Goal: Transaction & Acquisition: Purchase product/service

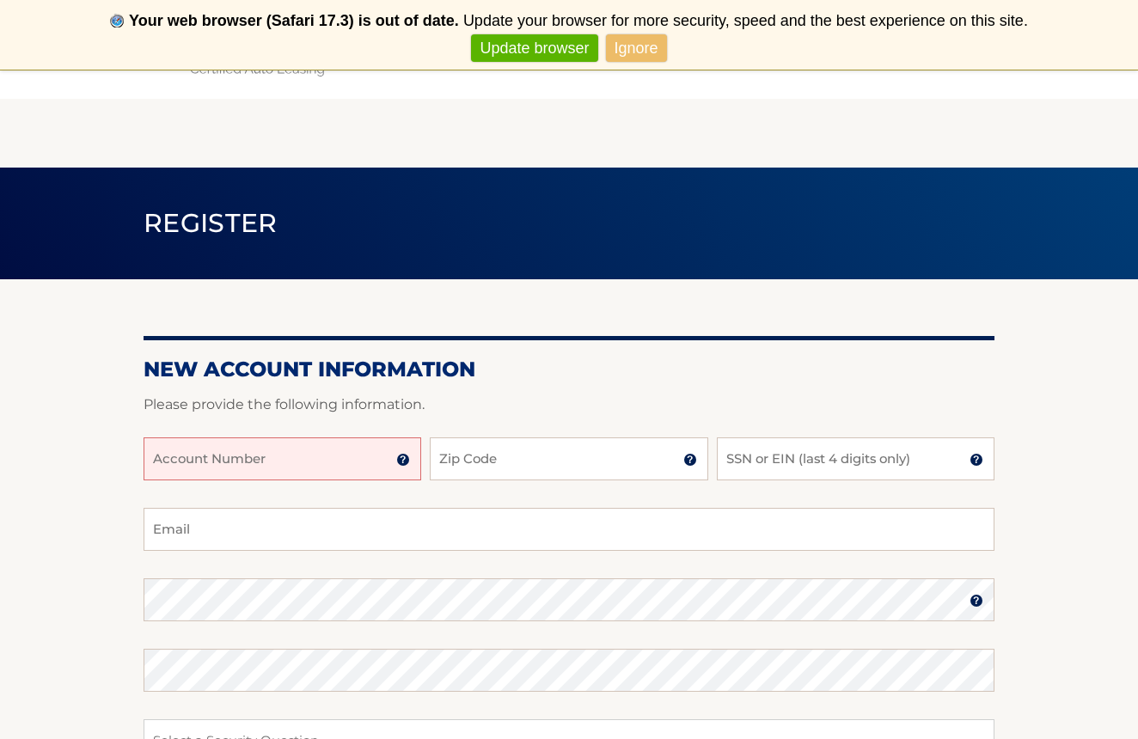
click at [321, 455] on input "Account Number" at bounding box center [282, 458] width 278 height 43
type input "44456009244"
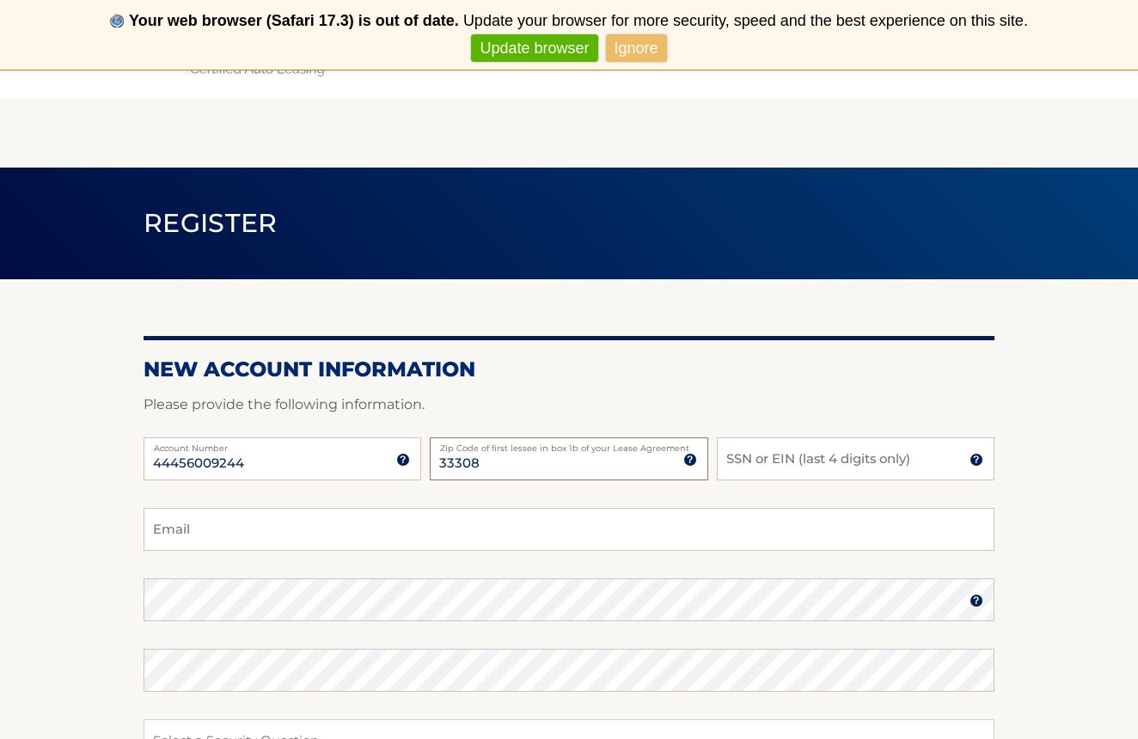
type input "33308"
click at [778, 456] on input "SSN or EIN (last 4 digits only)" at bounding box center [856, 458] width 278 height 43
type input "1"
type input "9"
type input "1926"
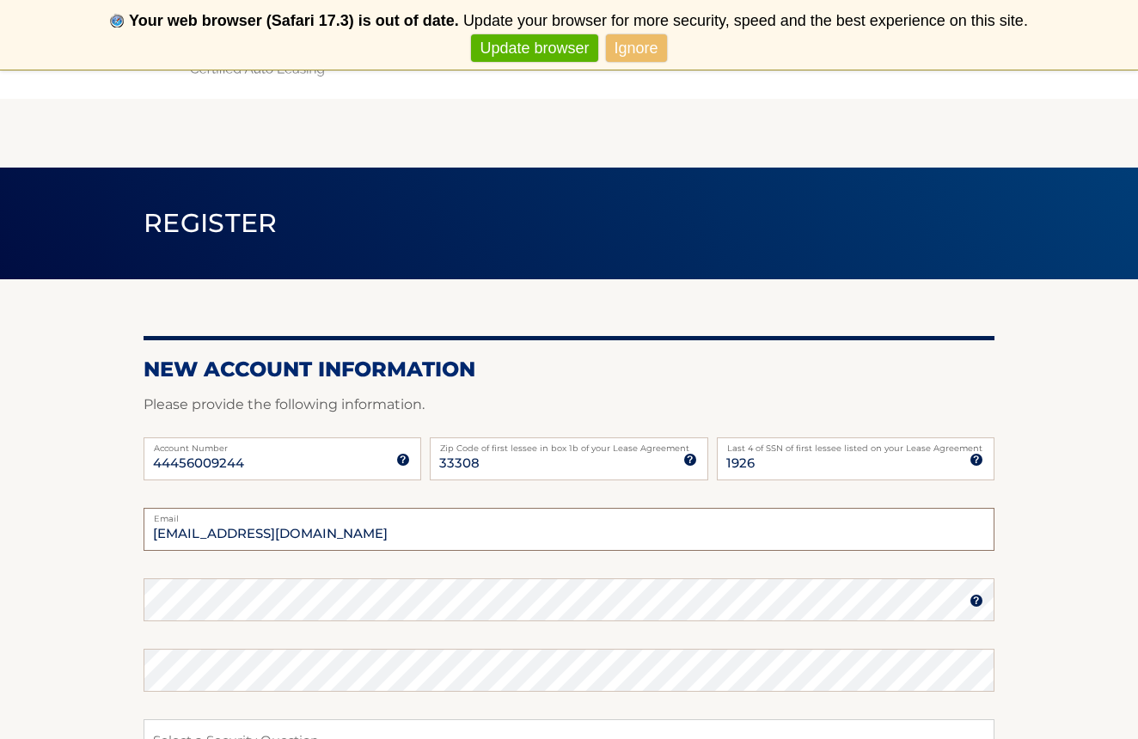
type input "northstarpedsllc@gmail.com"
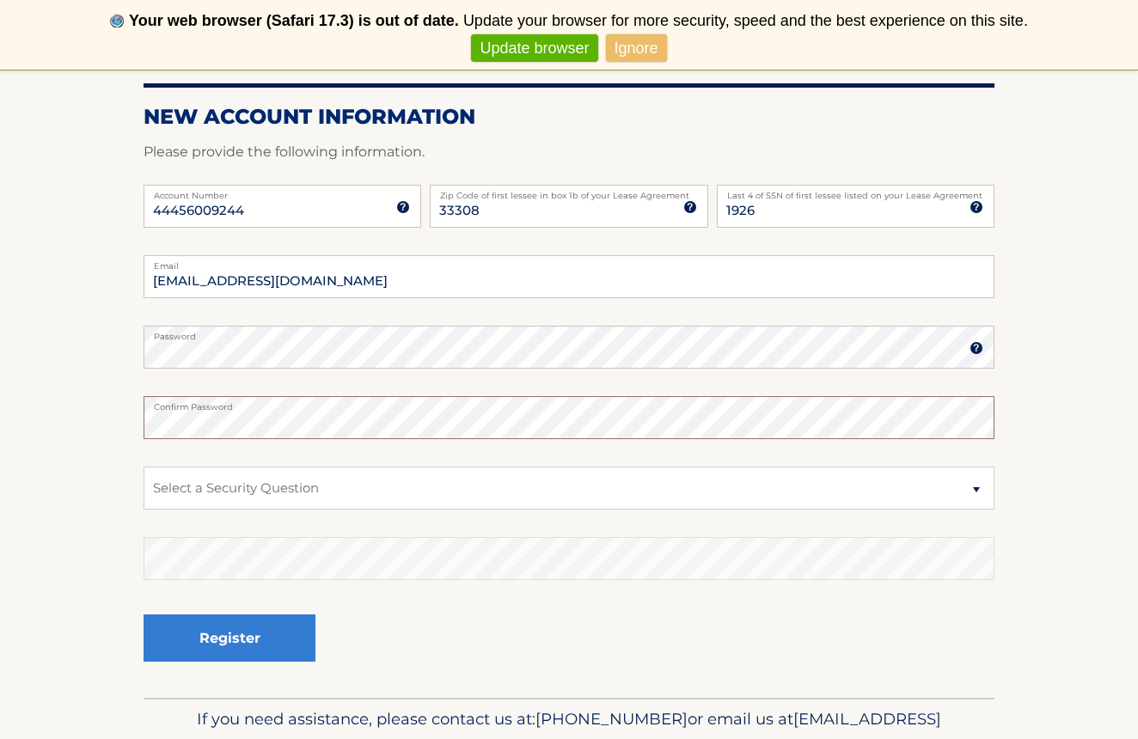
scroll to position [267, 0]
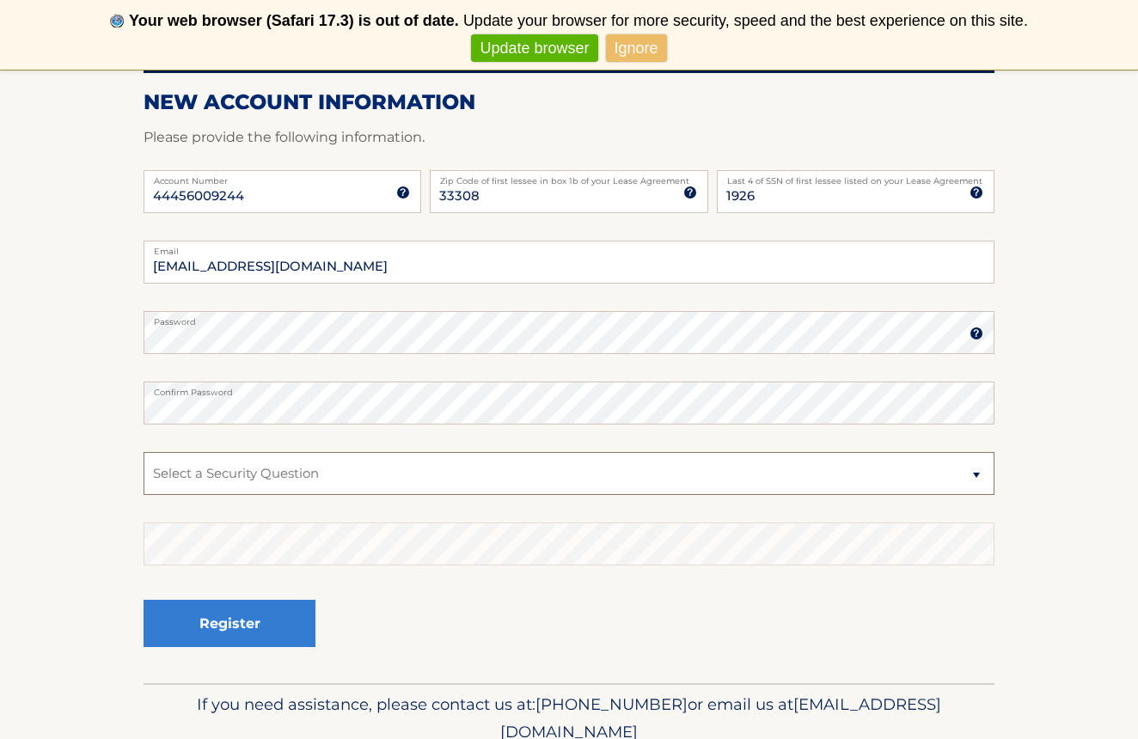
select select "1"
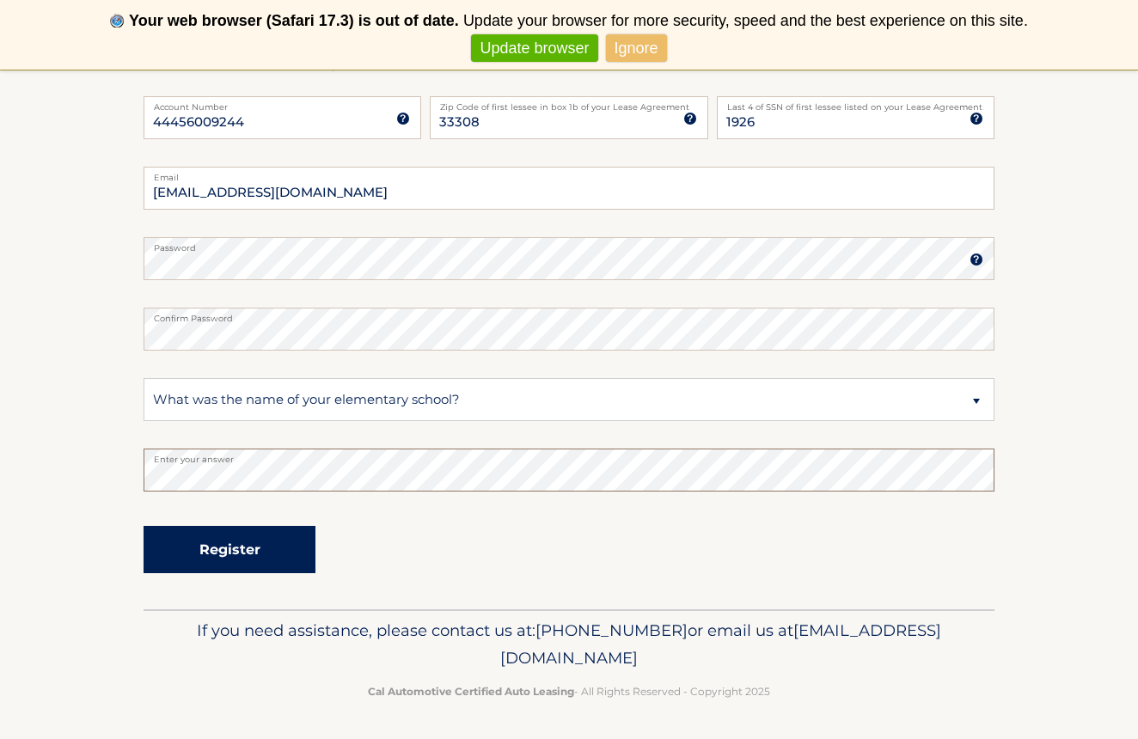
scroll to position [340, 0]
click at [228, 558] on button "Register" at bounding box center [229, 550] width 172 height 47
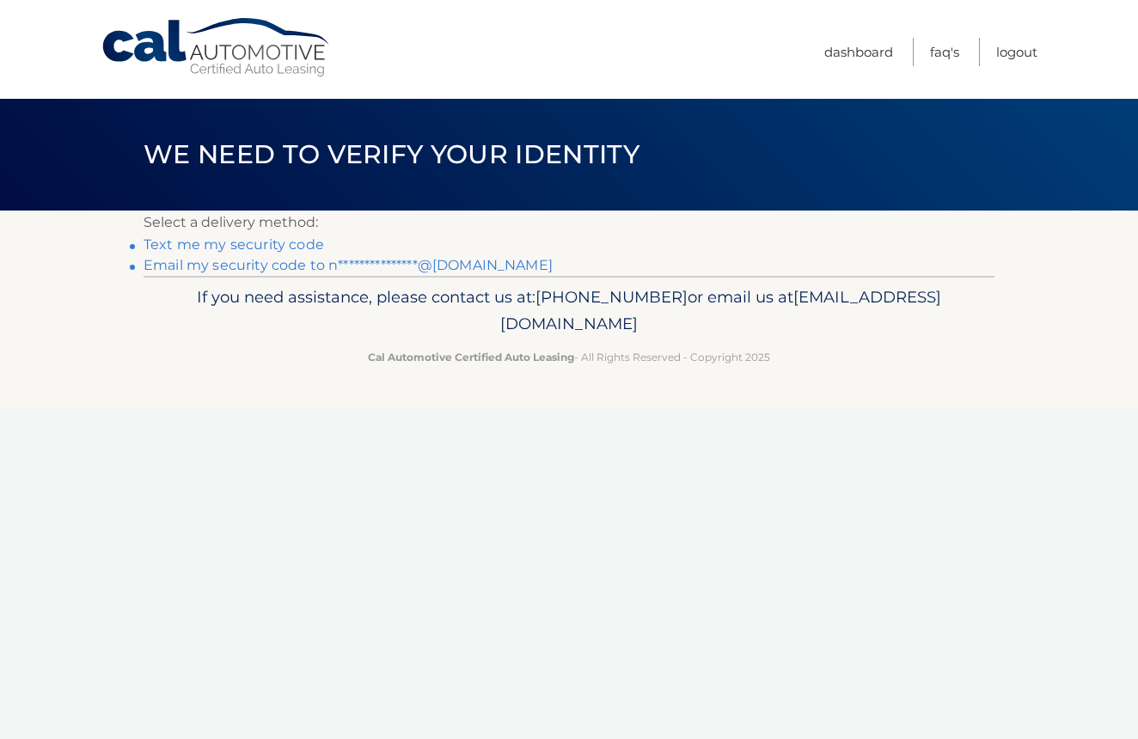
click at [291, 242] on link "Text me my security code" at bounding box center [233, 244] width 180 height 16
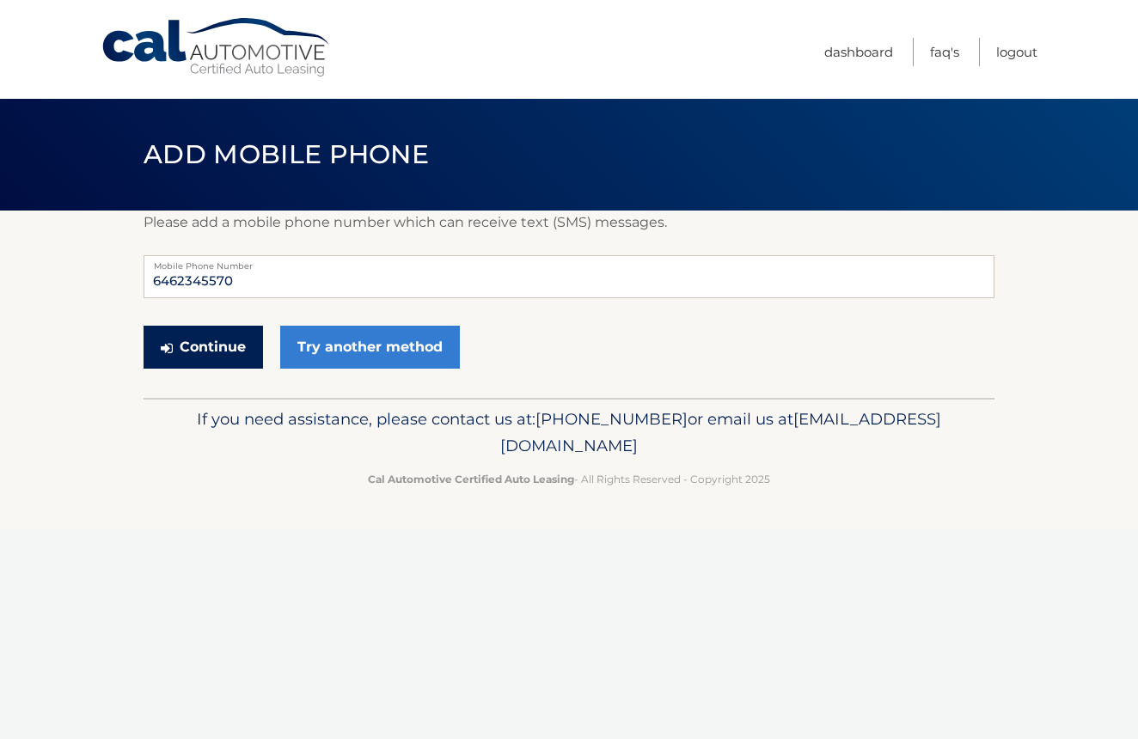
click at [222, 345] on button "Continue" at bounding box center [202, 347] width 119 height 43
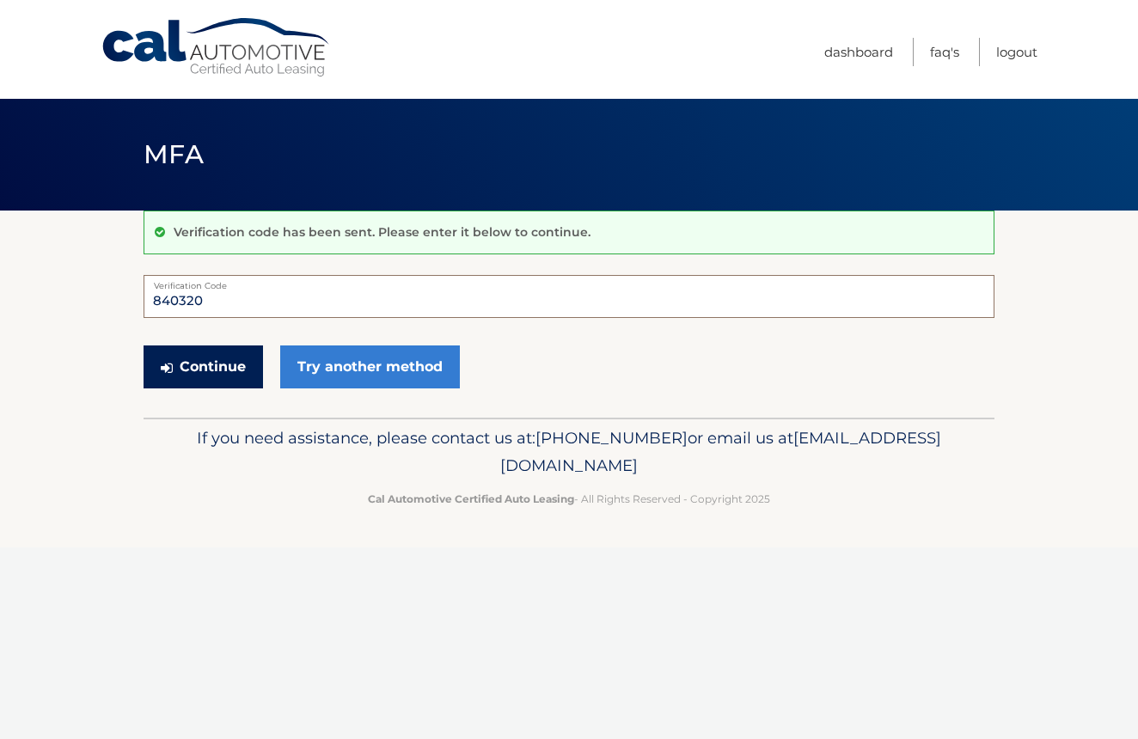
type input "840320"
click at [227, 371] on button "Continue" at bounding box center [202, 366] width 119 height 43
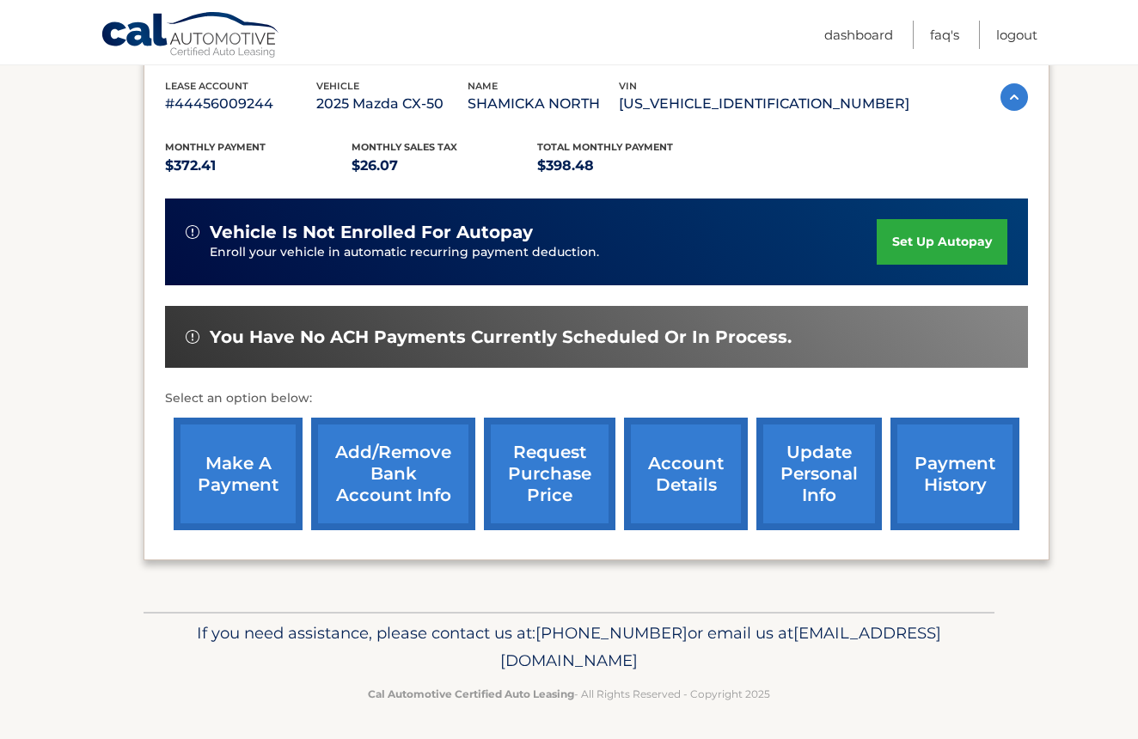
scroll to position [298, 0]
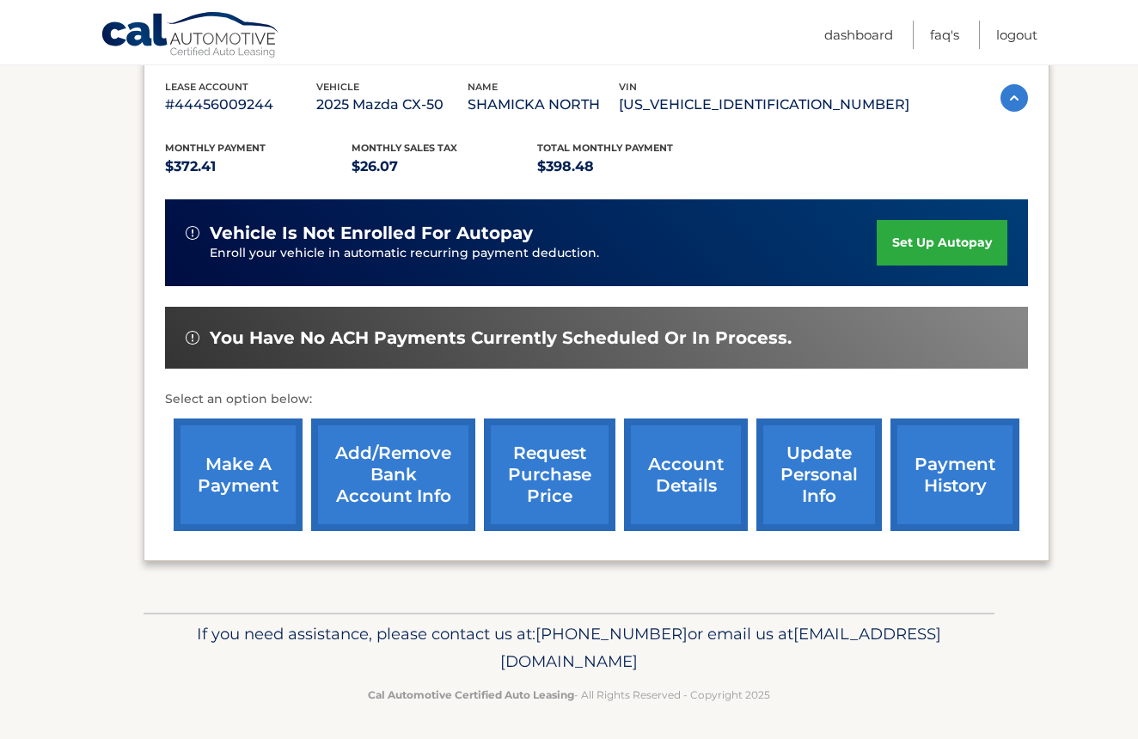
click at [244, 474] on link "make a payment" at bounding box center [238, 474] width 129 height 113
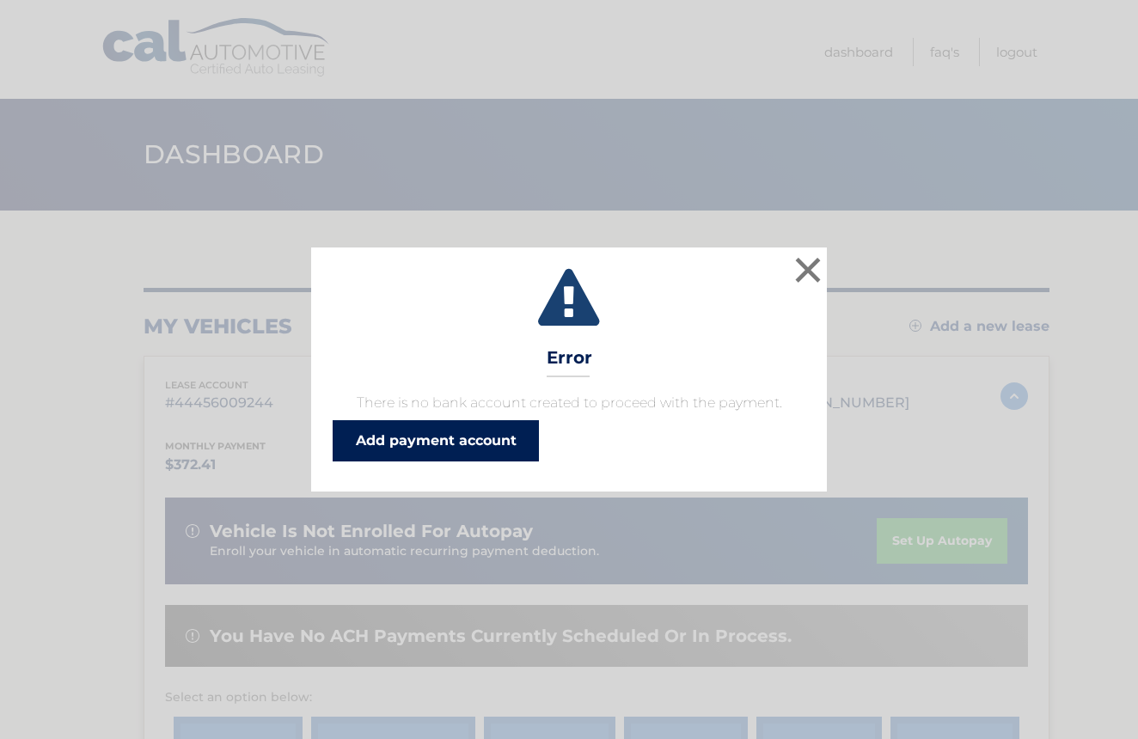
click at [494, 437] on link "Add payment account" at bounding box center [435, 440] width 206 height 41
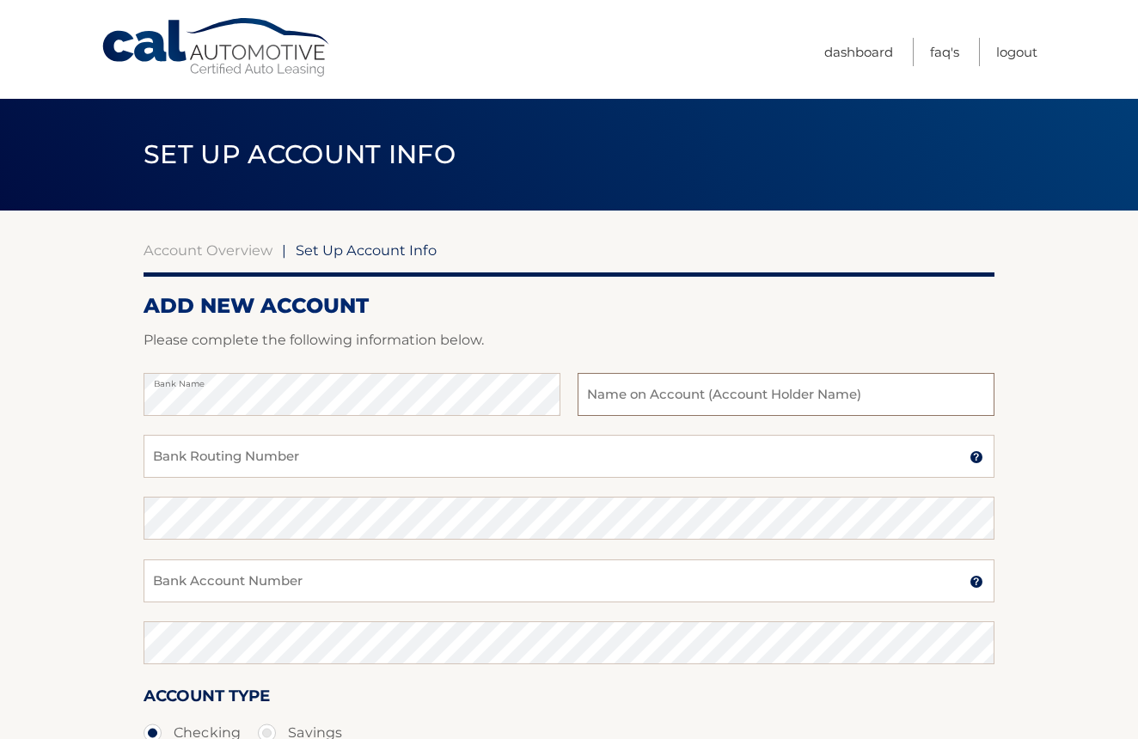
click at [706, 395] on input "text" at bounding box center [785, 394] width 417 height 43
type input "Shamicka North"
click at [551, 459] on input "Bank Routing Number" at bounding box center [568, 456] width 851 height 43
click at [831, 52] on link "Dashboard" at bounding box center [858, 52] width 69 height 28
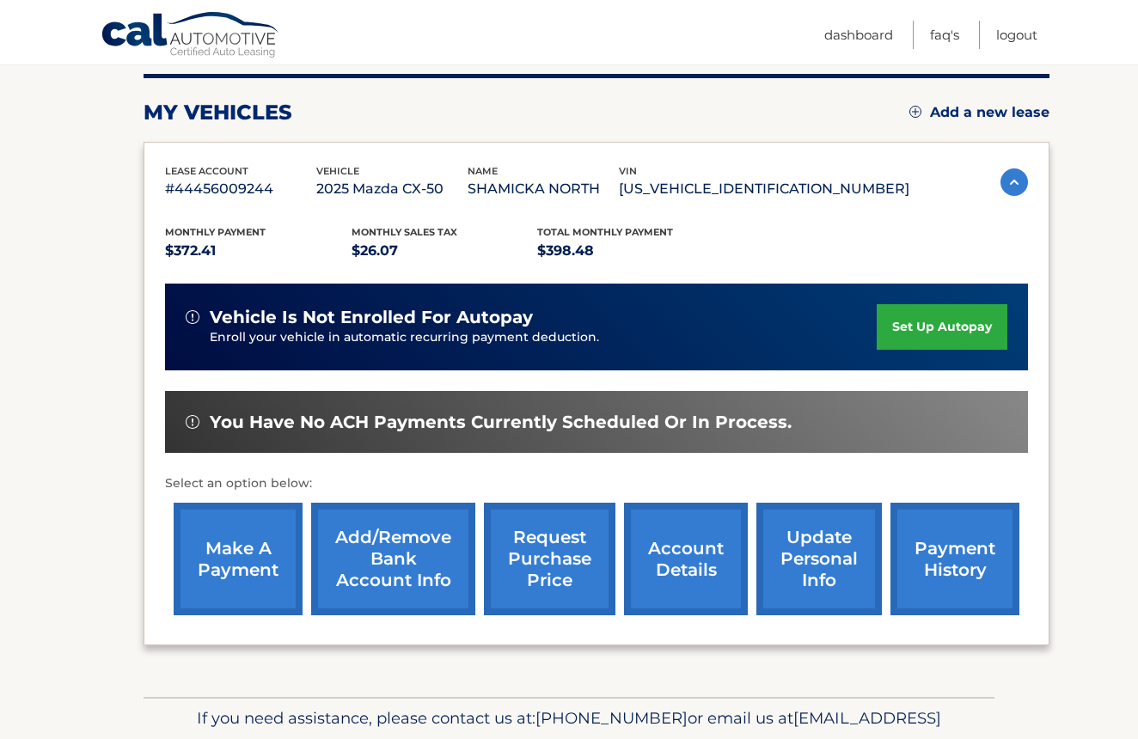
scroll to position [216, 0]
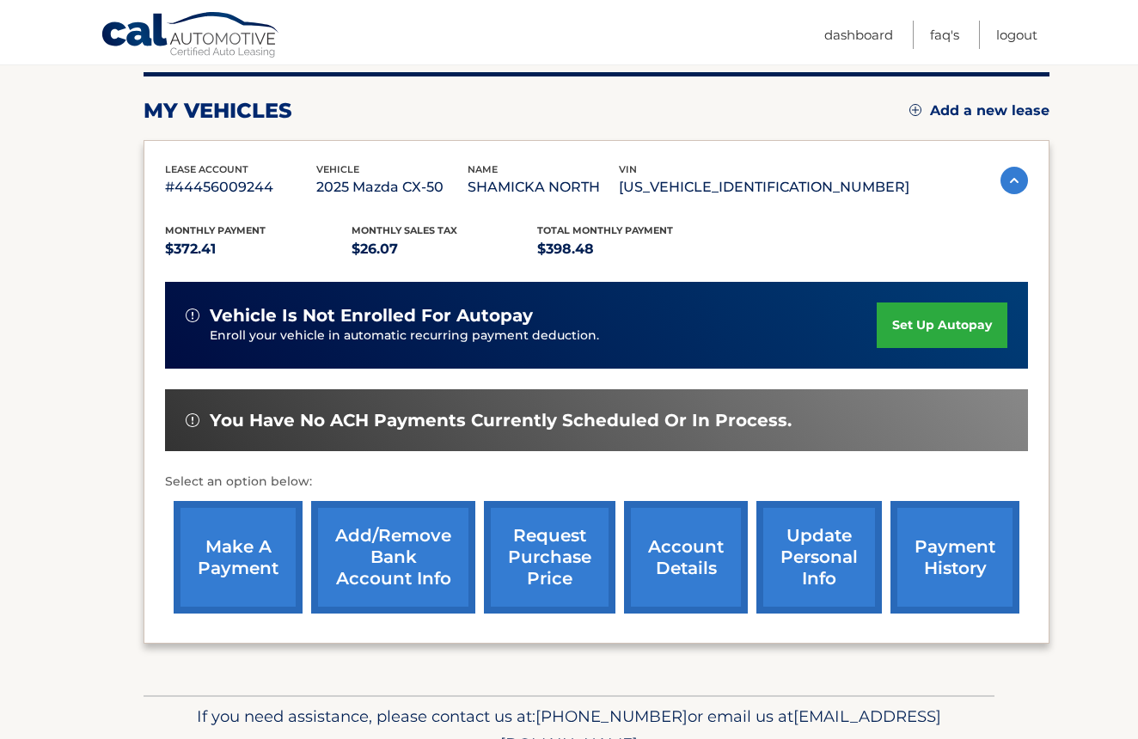
click at [234, 565] on link "make a payment" at bounding box center [238, 557] width 129 height 113
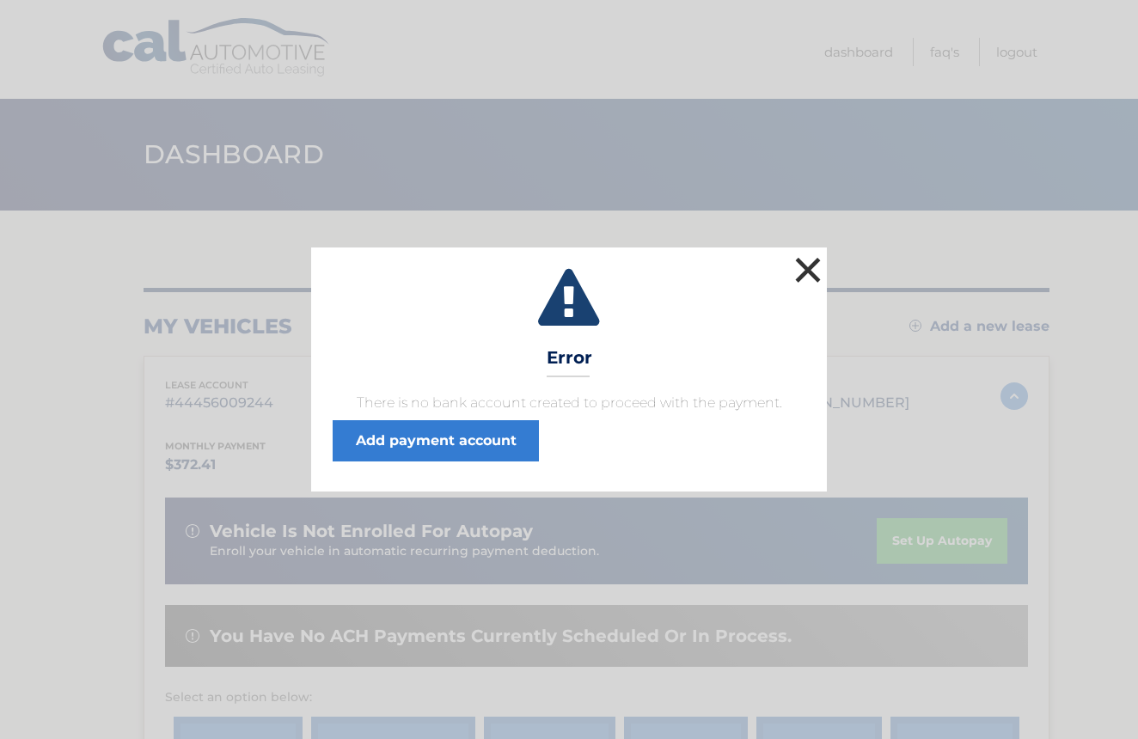
click at [815, 268] on button "×" at bounding box center [807, 270] width 34 height 34
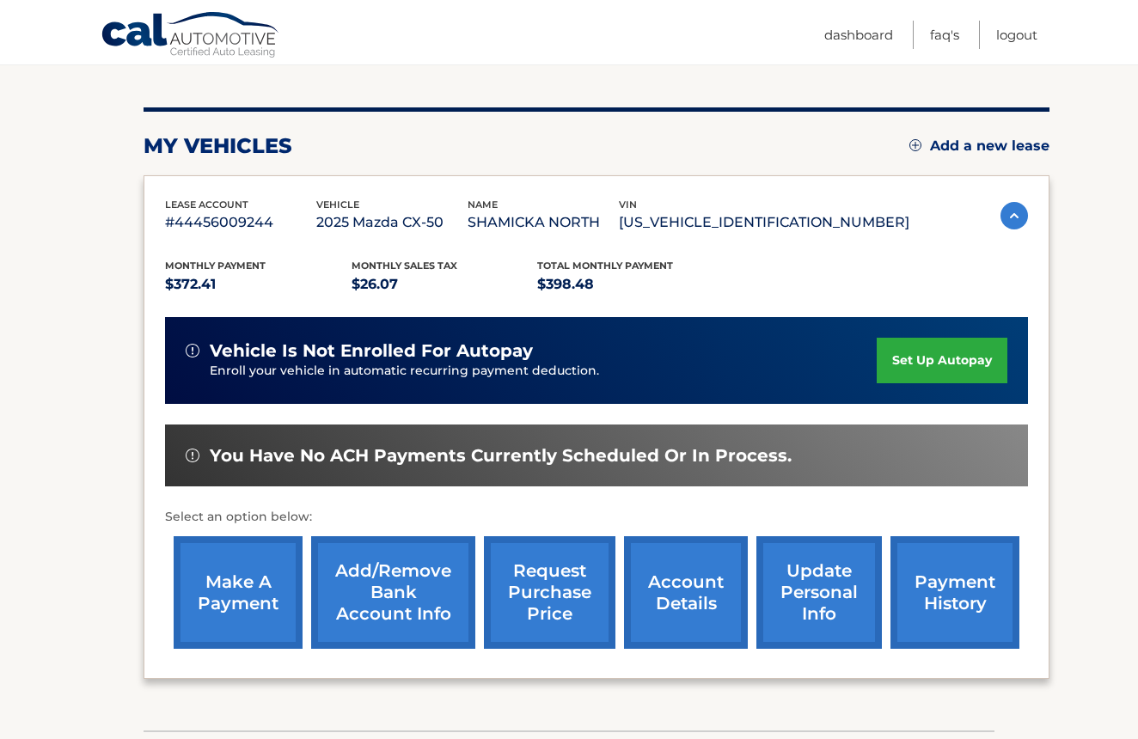
scroll to position [179, 0]
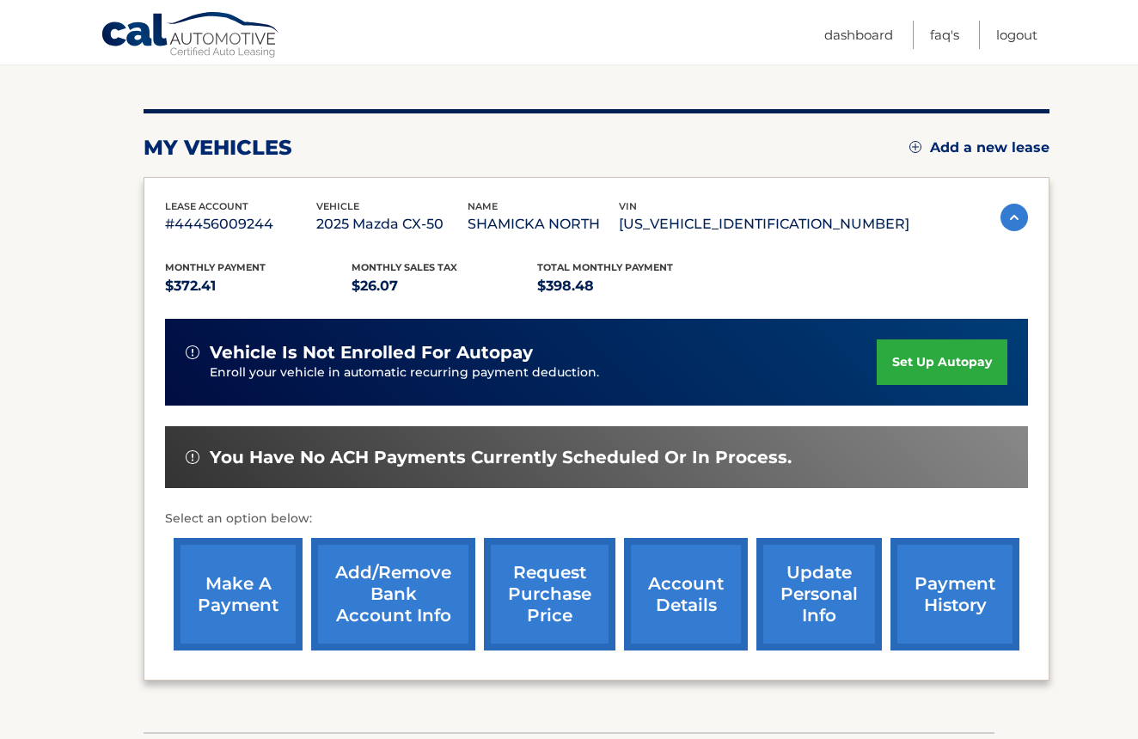
click at [371, 601] on link "Add/Remove bank account info" at bounding box center [393, 594] width 164 height 113
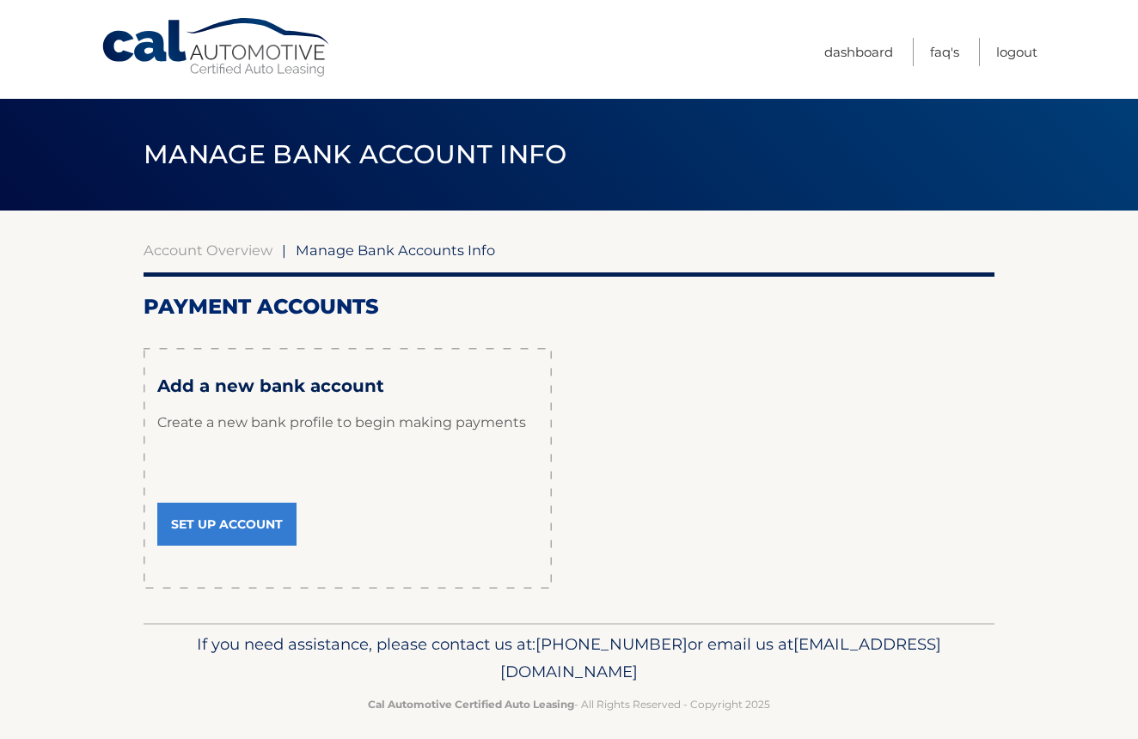
click at [221, 518] on link "Set Up Account" at bounding box center [226, 524] width 139 height 43
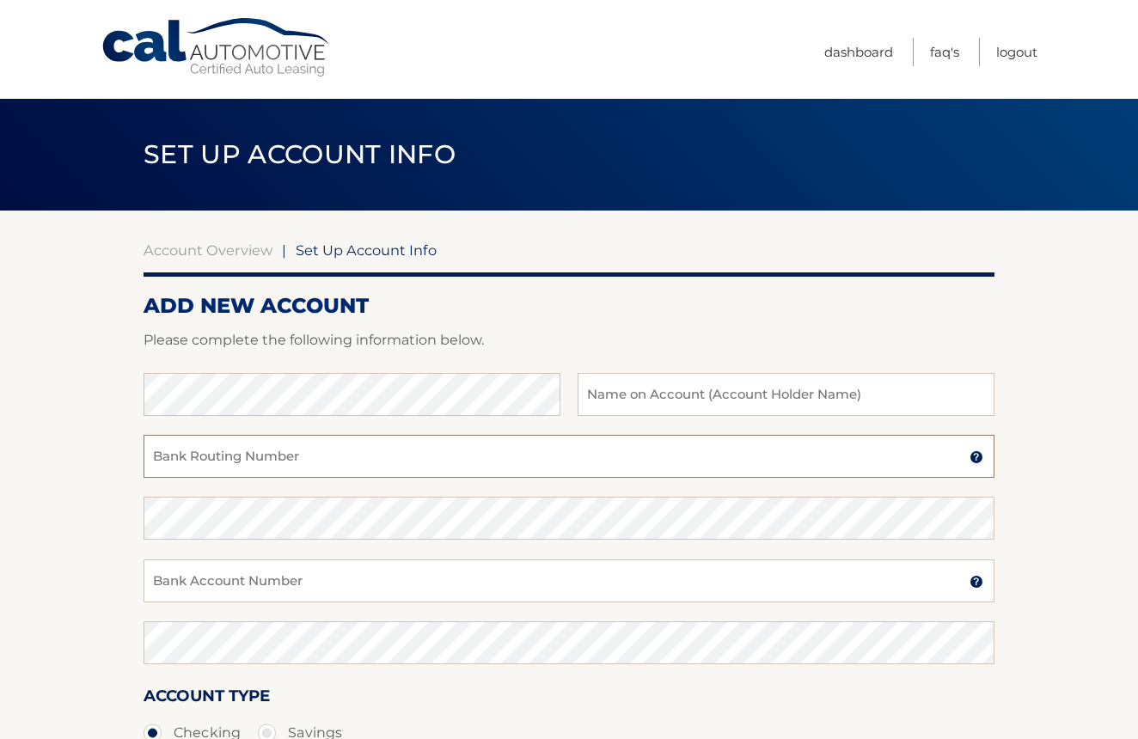
click at [437, 462] on input "Bank Routing Number" at bounding box center [568, 456] width 851 height 43
click at [700, 399] on input "text" at bounding box center [785, 394] width 417 height 43
click at [678, 393] on input "text" at bounding box center [785, 394] width 417 height 43
type input "Shamicka North"
click at [410, 464] on input "Bank Routing Number" at bounding box center [568, 456] width 851 height 43
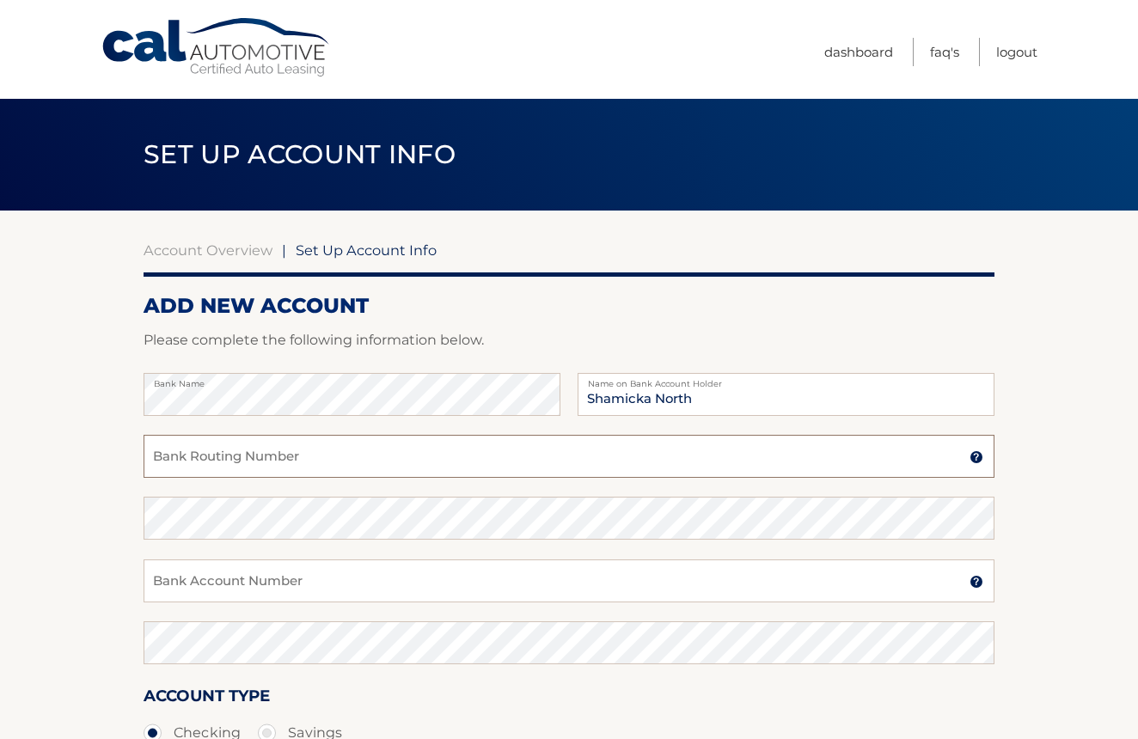
click at [365, 456] on input "Bank Routing Number" at bounding box center [568, 456] width 851 height 43
type input "065400137"
click at [198, 581] on input "Bank Account Number" at bounding box center [568, 580] width 851 height 43
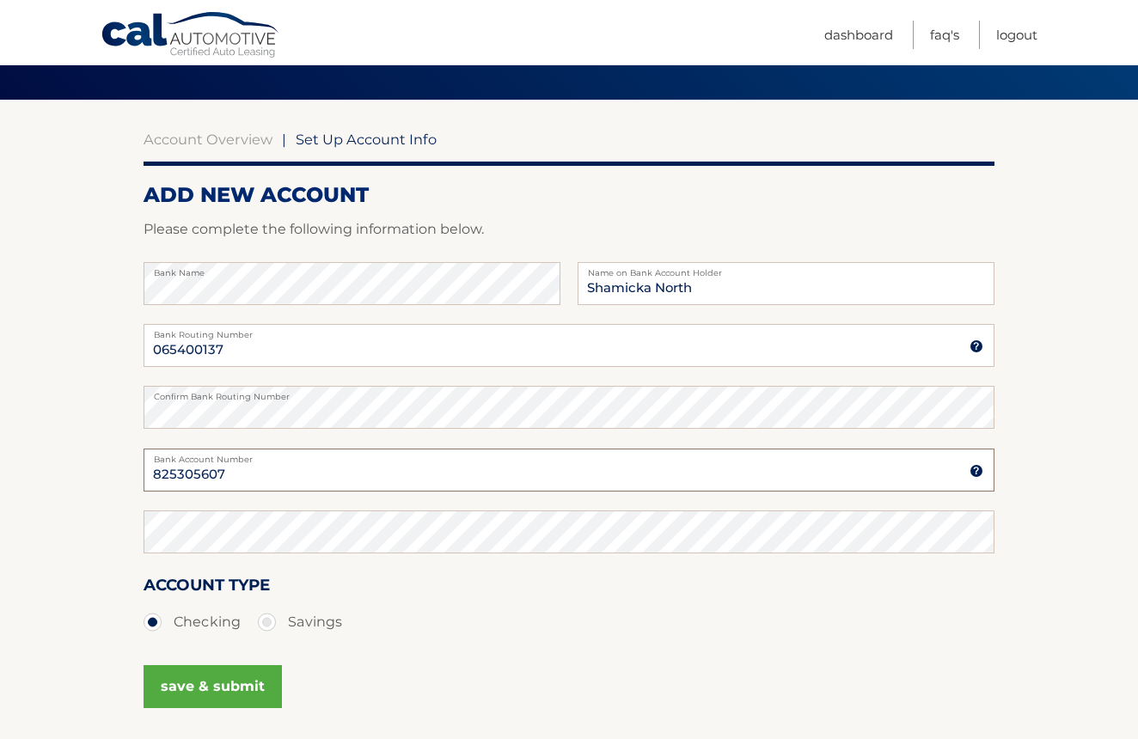
scroll to position [112, 0]
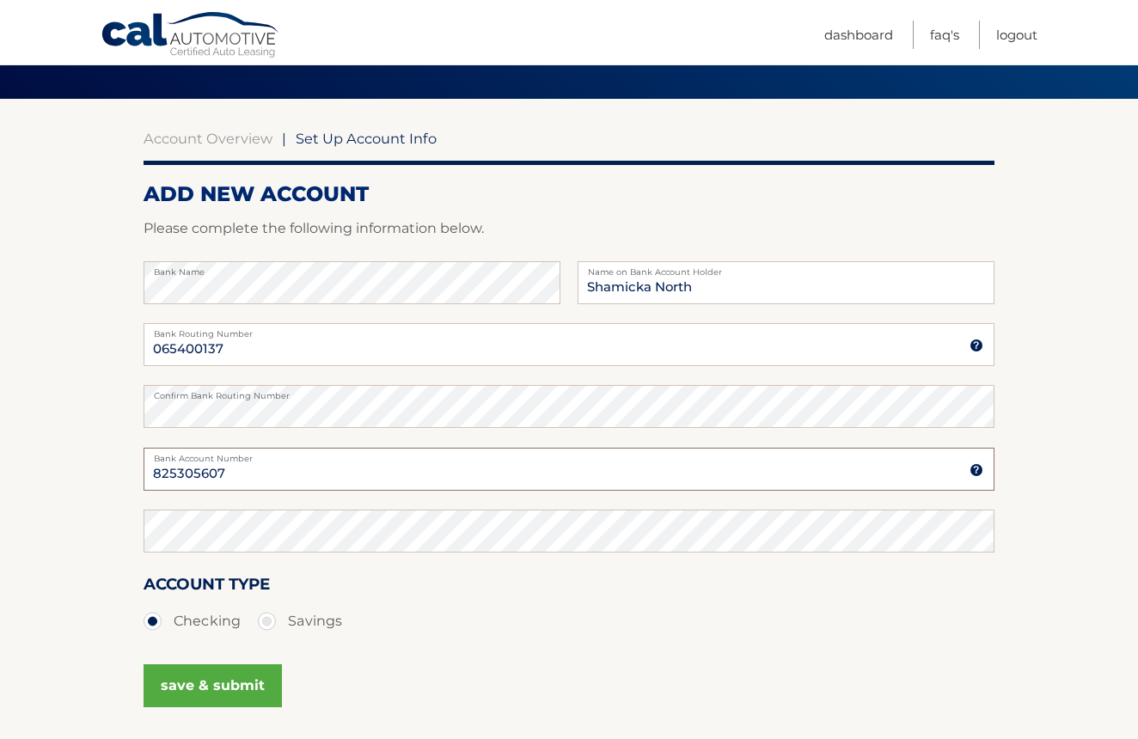
type input "825305607"
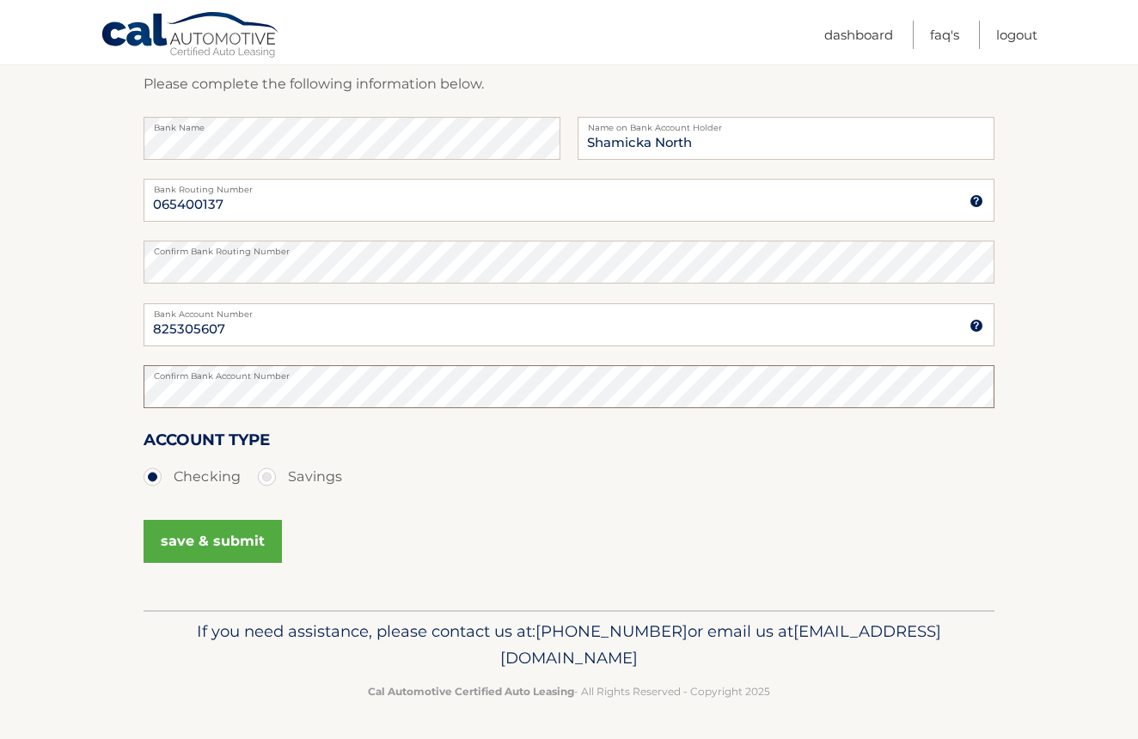
scroll to position [255, 0]
click at [198, 539] on button "save & submit" at bounding box center [212, 542] width 138 height 43
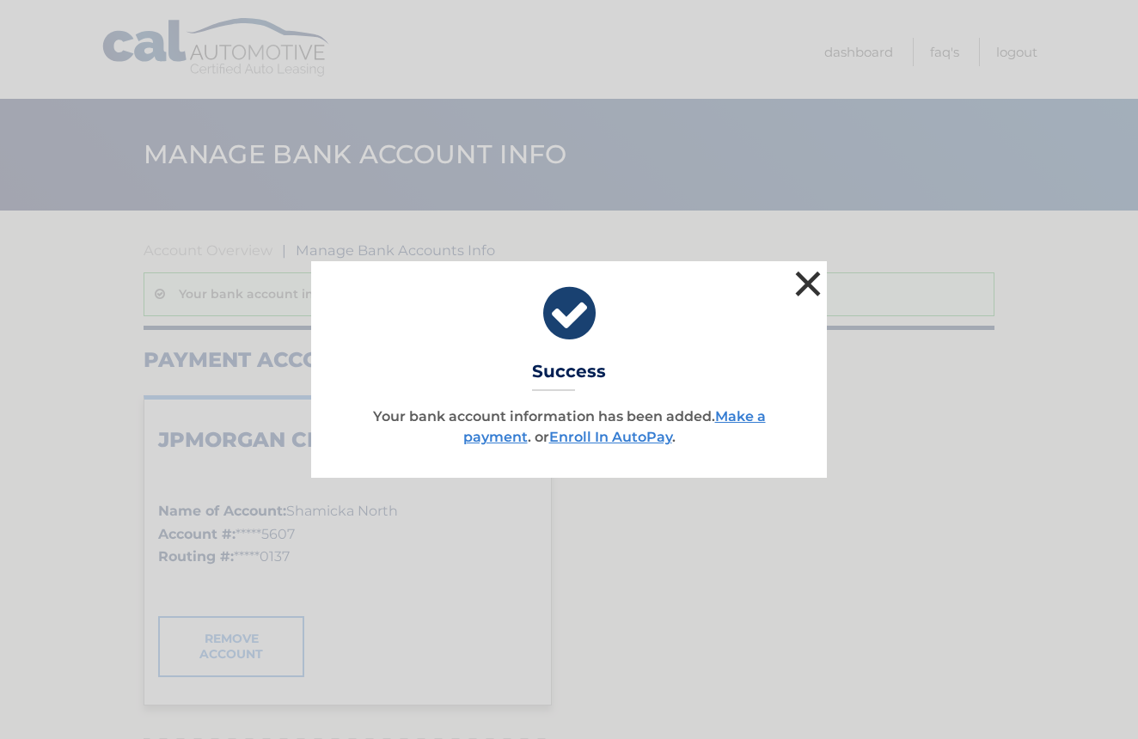
click at [810, 285] on button "×" at bounding box center [807, 283] width 34 height 34
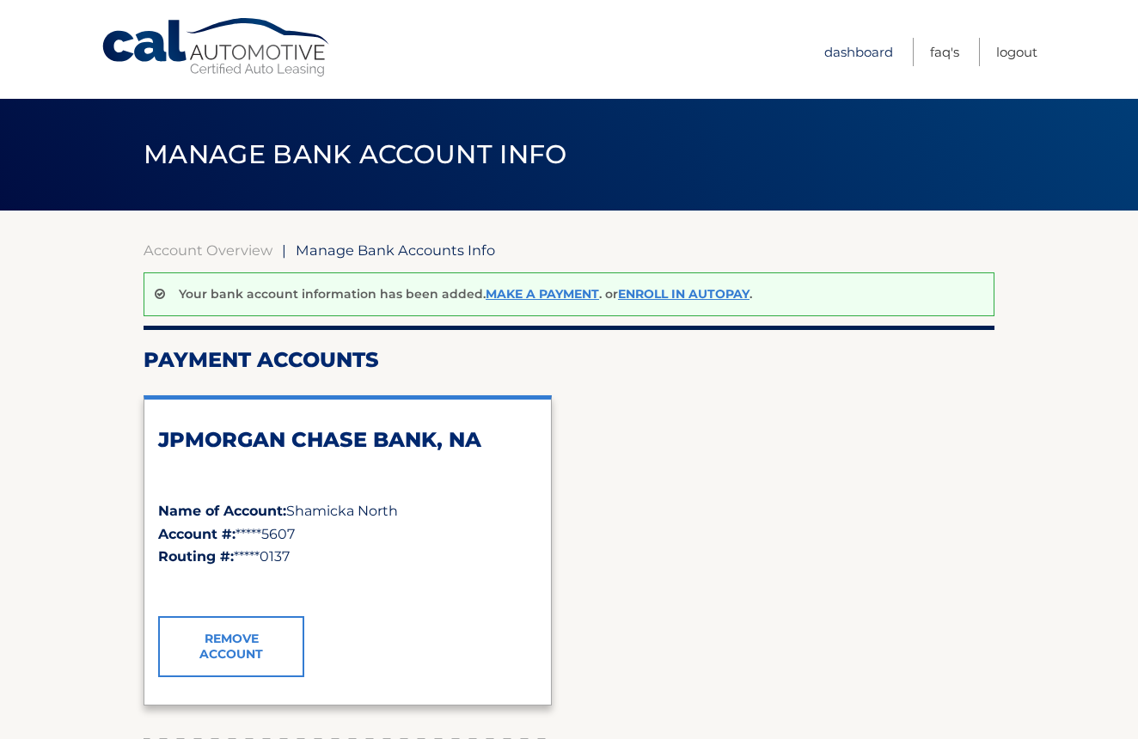
click at [857, 54] on link "Dashboard" at bounding box center [858, 52] width 69 height 28
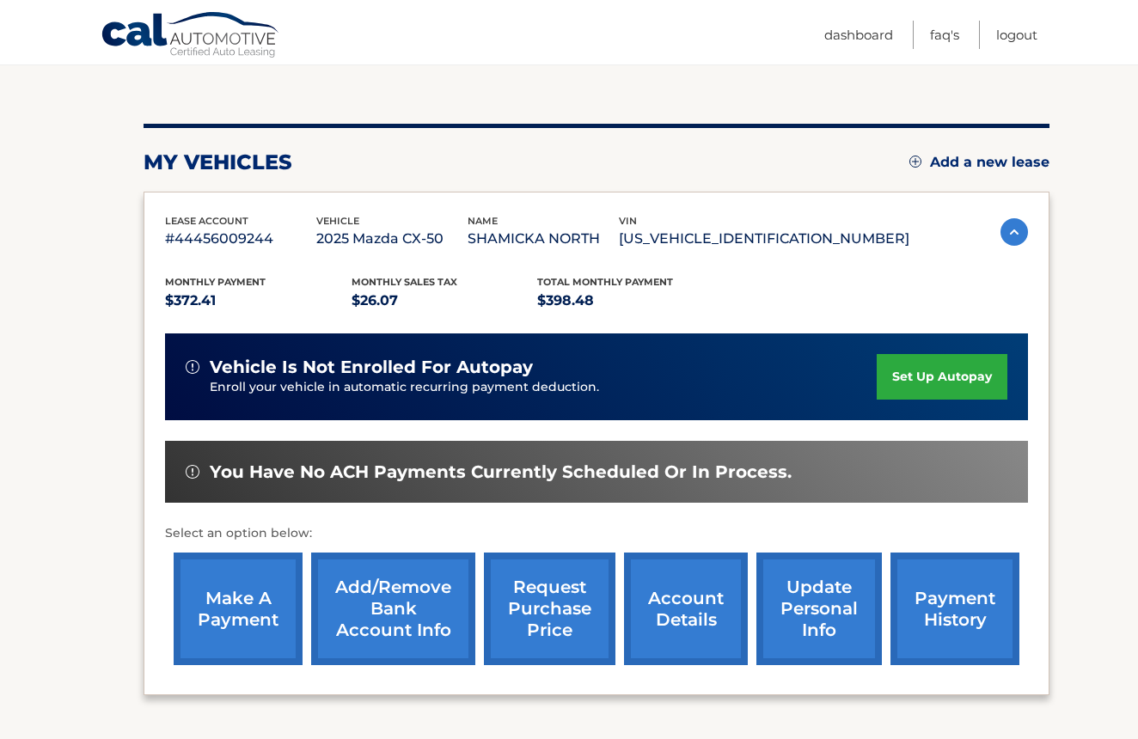
scroll to position [167, 0]
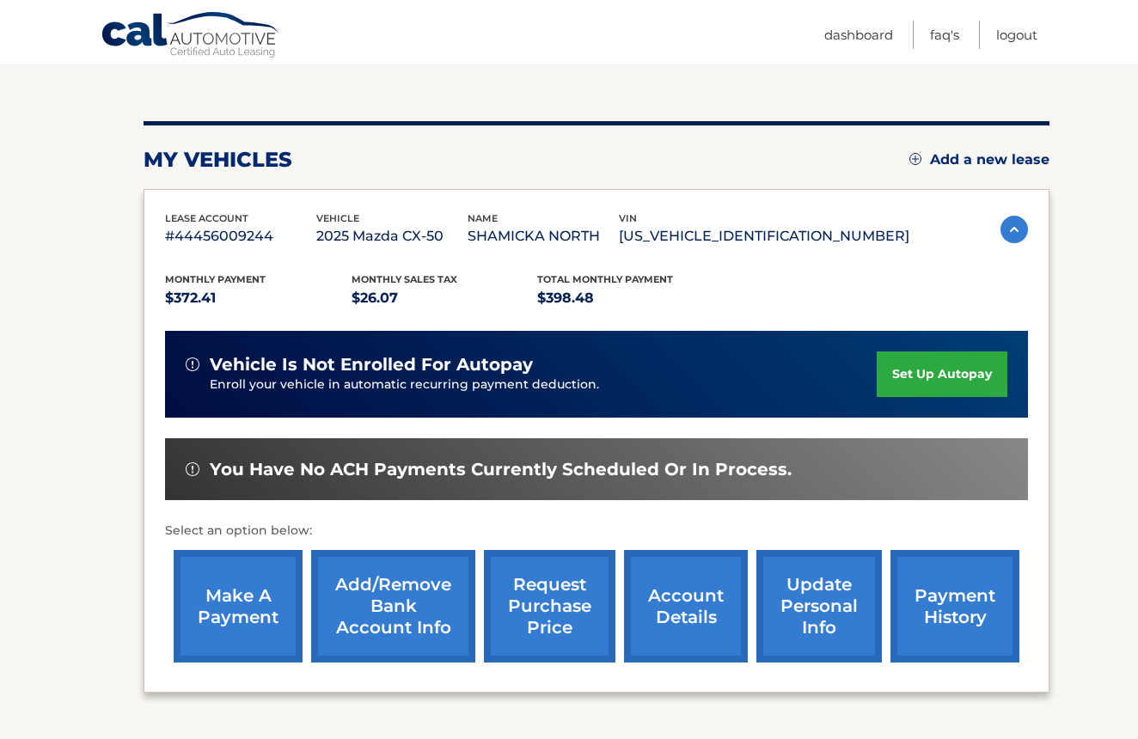
click at [251, 617] on link "make a payment" at bounding box center [238, 606] width 129 height 113
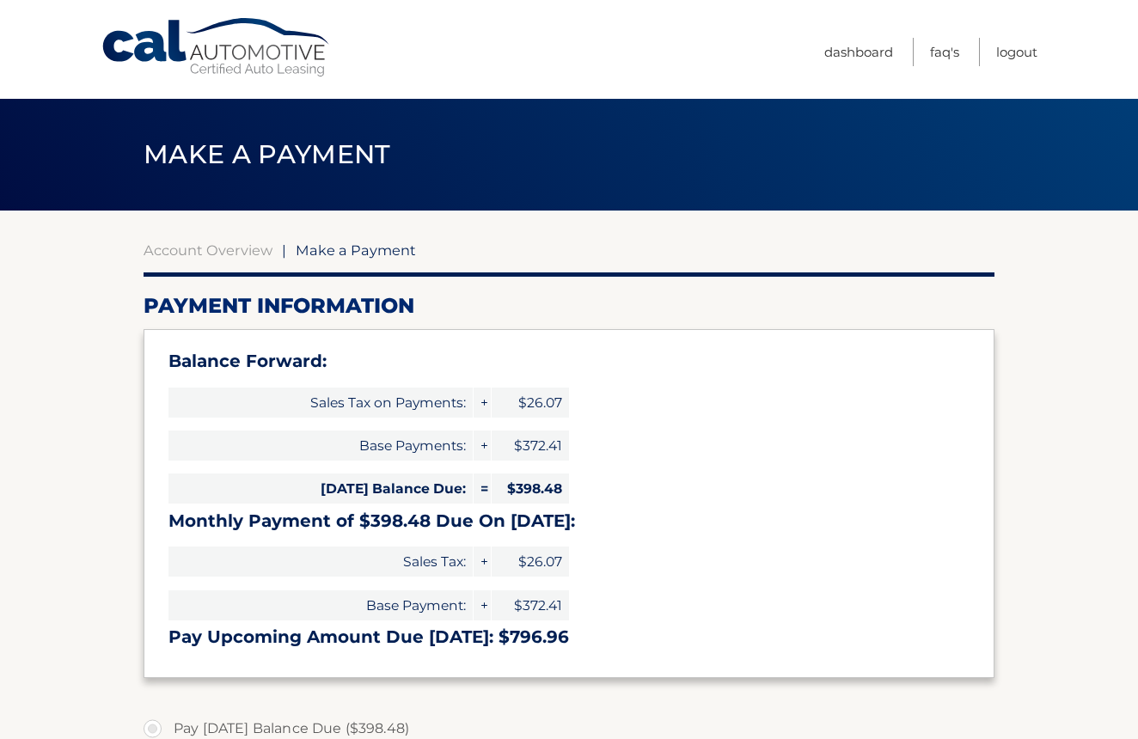
select select "NjEwODkyYmYtNmVhMC00OTI1LWIzMDMtMTNkNzZmZDMxYWNm"
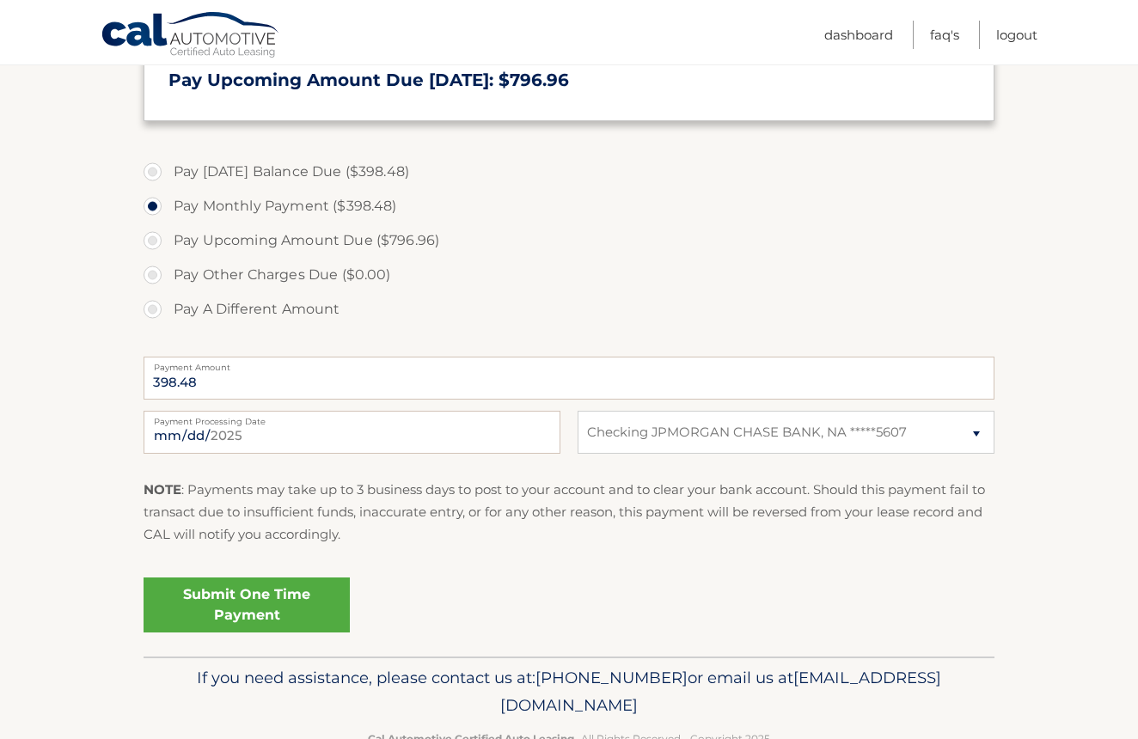
scroll to position [562, 0]
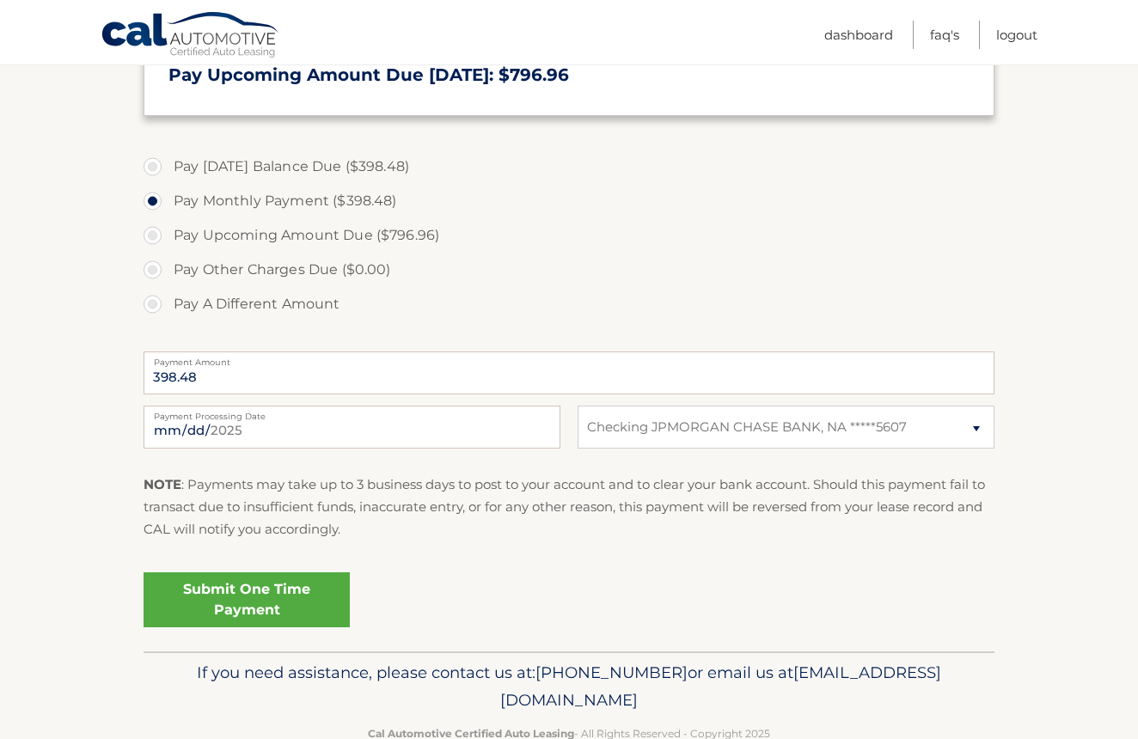
click at [239, 593] on link "Submit One Time Payment" at bounding box center [246, 599] width 206 height 55
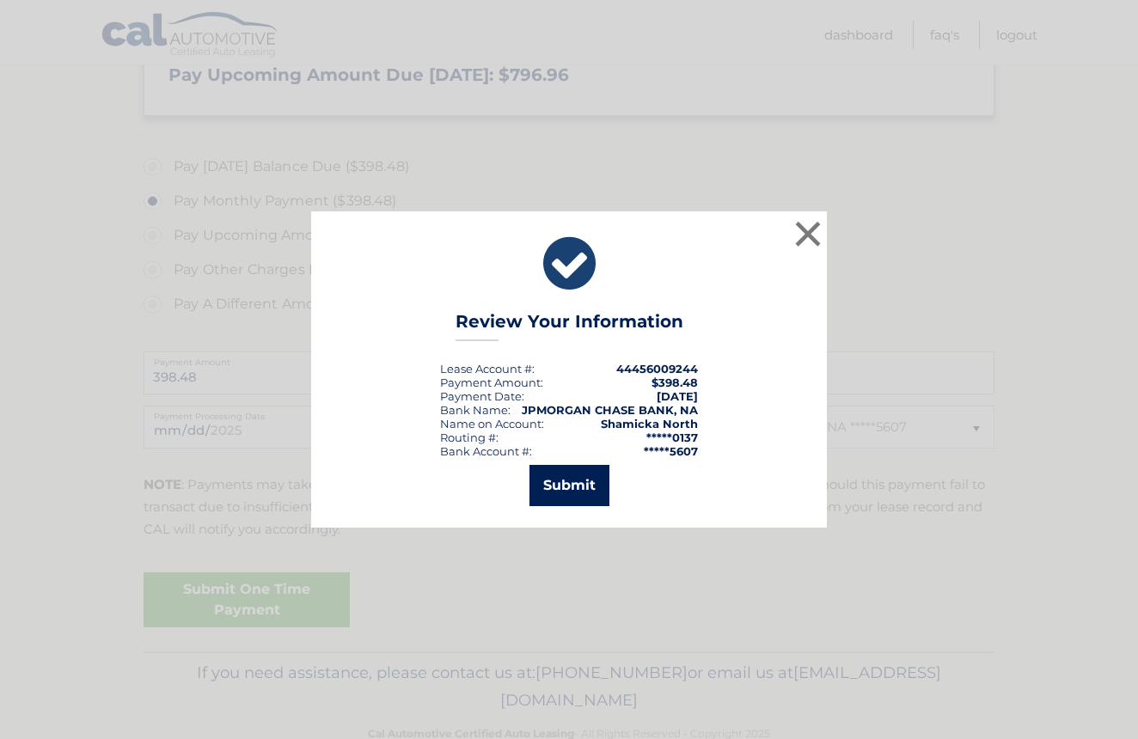
click at [564, 486] on button "Submit" at bounding box center [569, 485] width 80 height 41
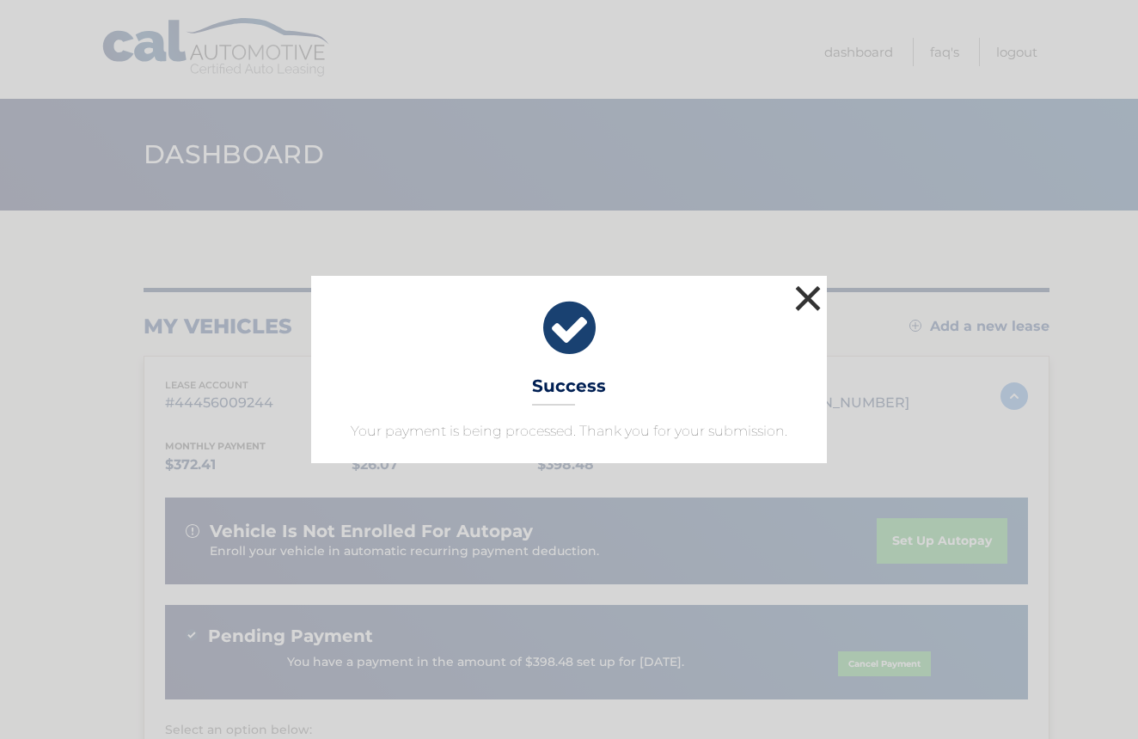
click at [808, 293] on button "×" at bounding box center [807, 298] width 34 height 34
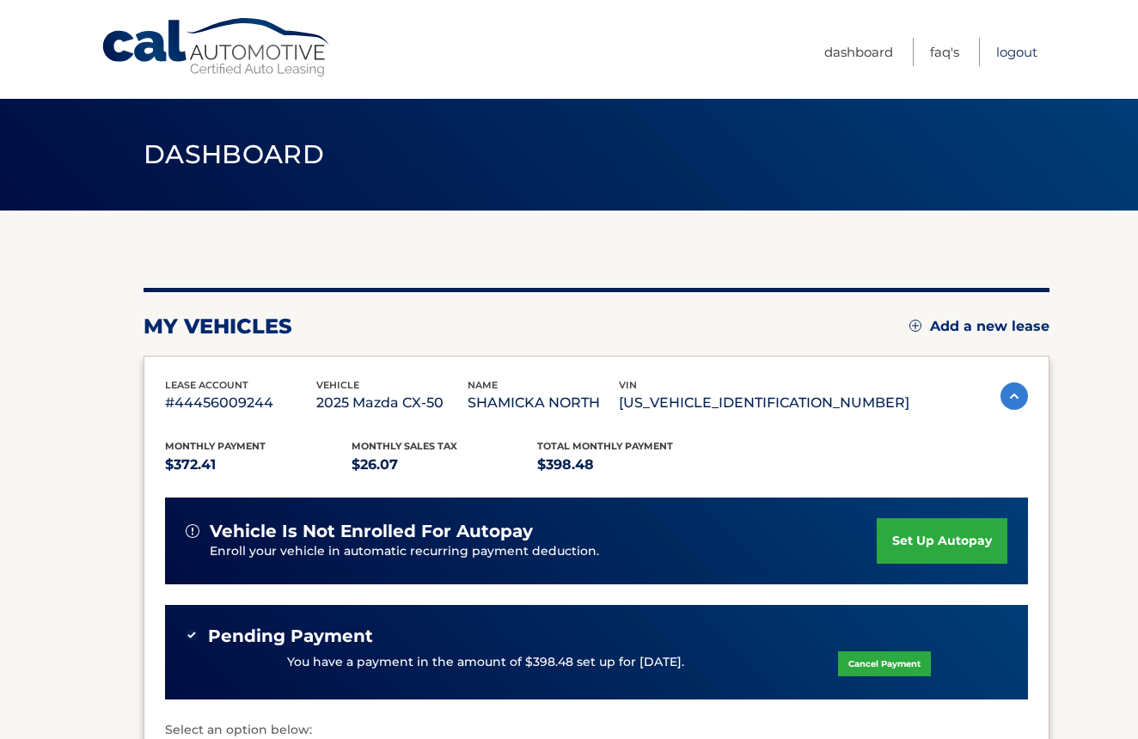
click at [1009, 50] on link "Logout" at bounding box center [1016, 52] width 41 height 28
